Goal: Task Accomplishment & Management: Use online tool/utility

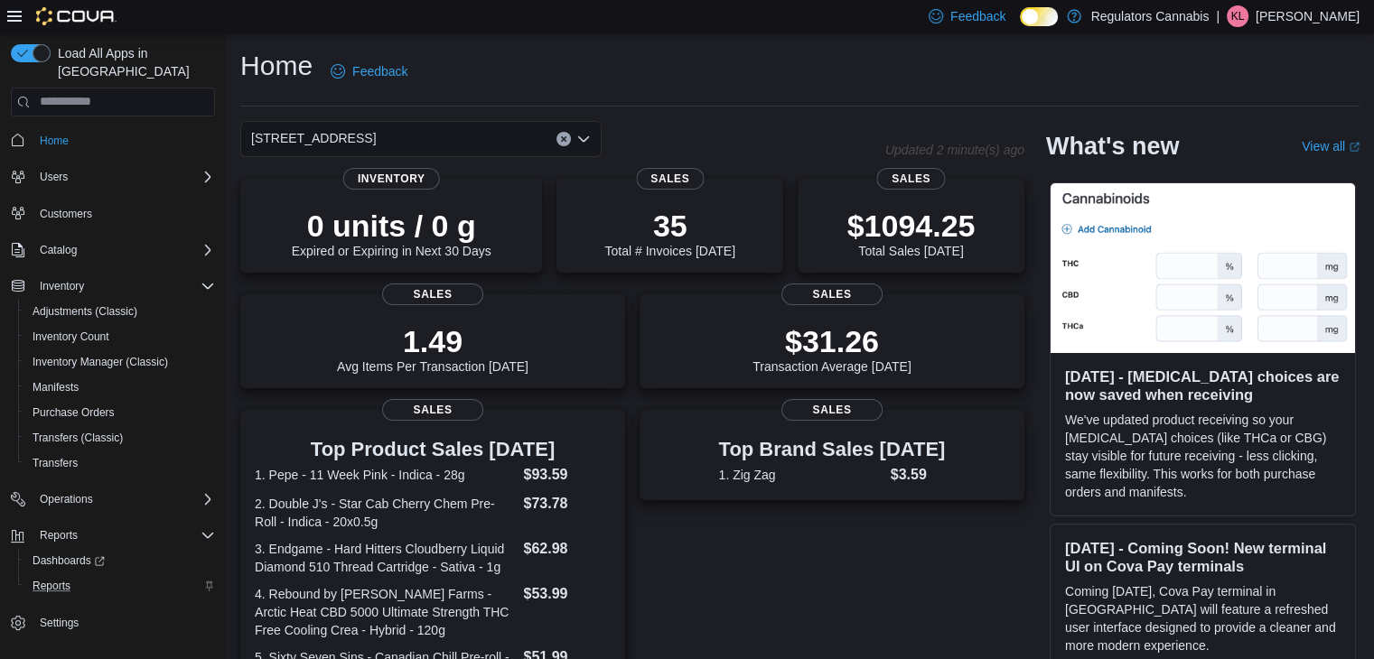
click at [79, 575] on div "Reports" at bounding box center [120, 586] width 190 height 22
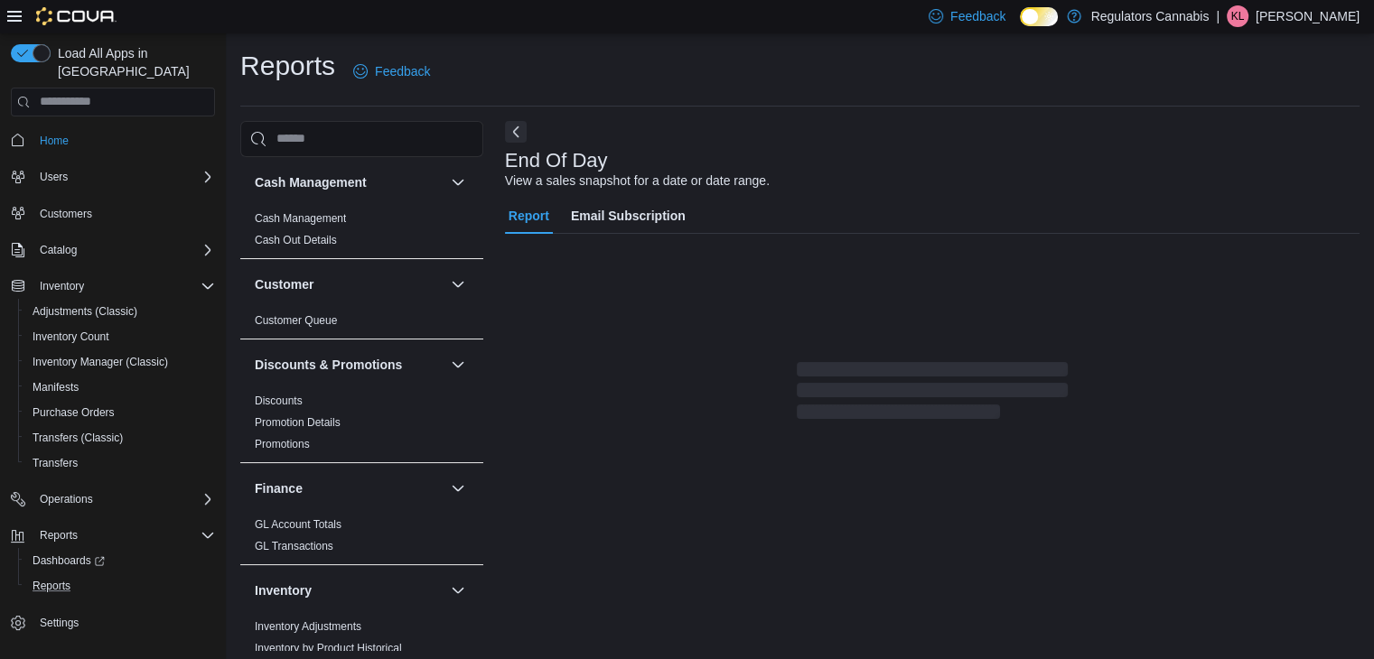
scroll to position [6, 0]
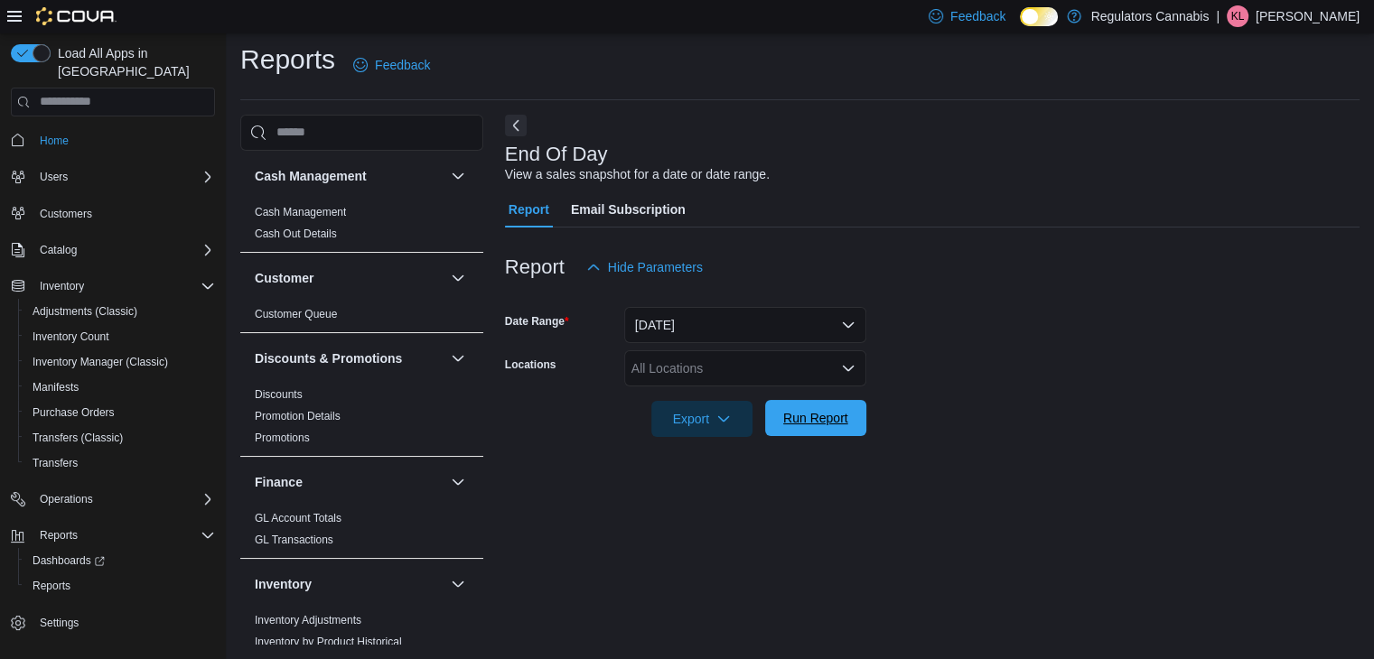
click at [791, 426] on span "Run Report" at bounding box center [815, 418] width 65 height 18
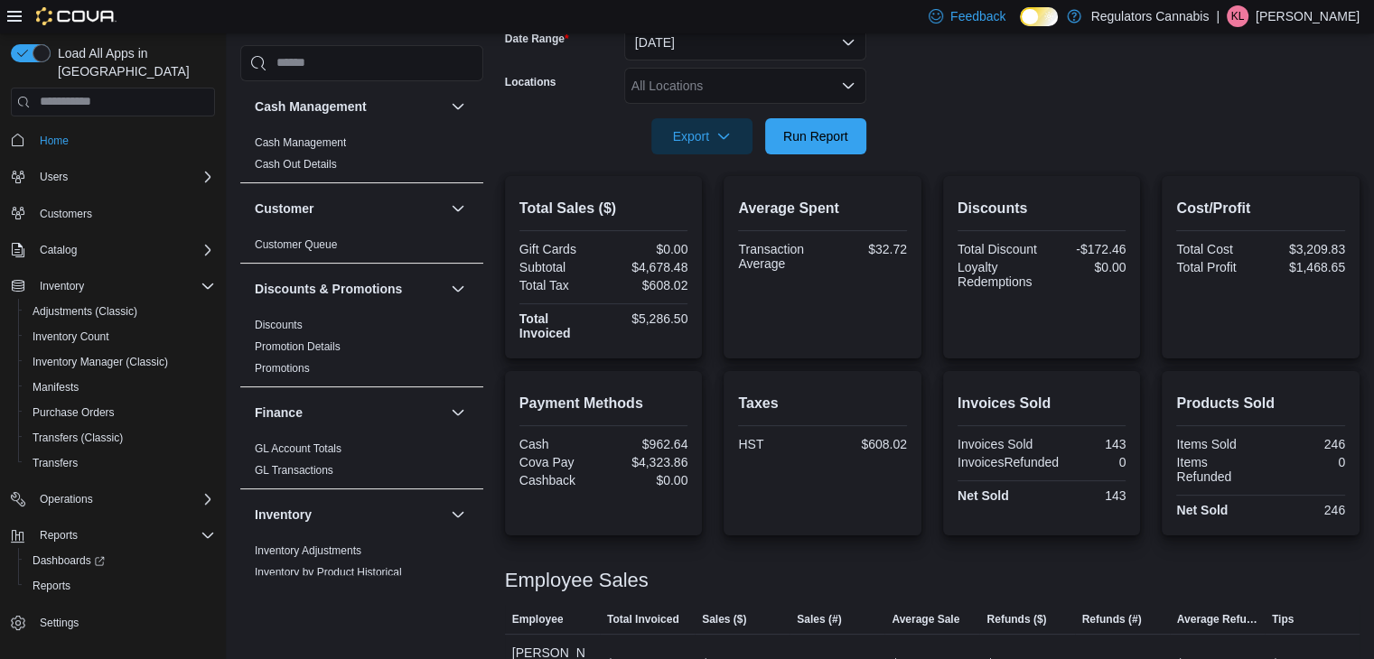
scroll to position [470, 0]
